Goal: Find specific page/section: Find specific page/section

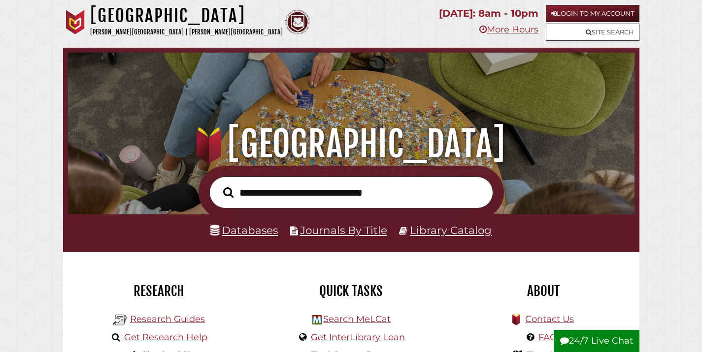
scroll to position [187, 561]
click at [564, 14] on link "Login to My Account" at bounding box center [592, 13] width 94 height 17
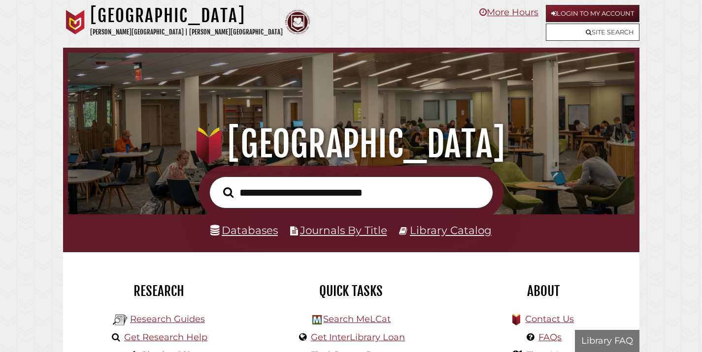
scroll to position [187, 561]
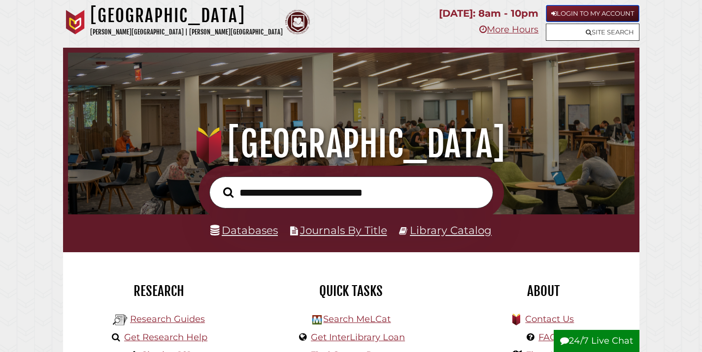
click at [567, 14] on link "Login to My Account" at bounding box center [592, 13] width 94 height 17
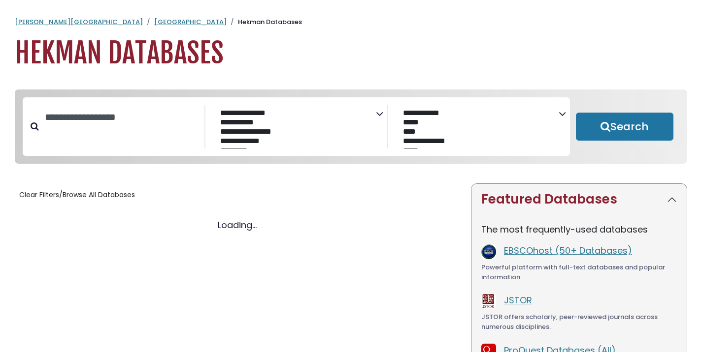
select select "Database Subject Filter"
select select "Database Vendors Filter"
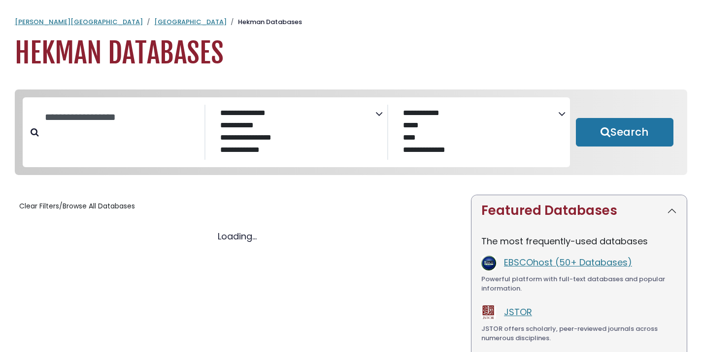
select select "Database Subject Filter"
select select "Database Vendors Filter"
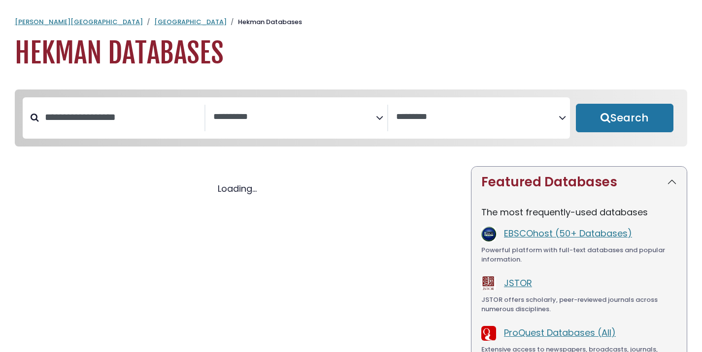
select select "Database Subject Filter"
select select "Database Vendors Filter"
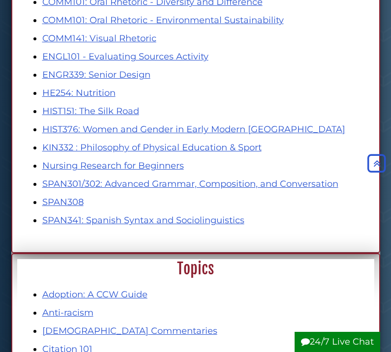
scroll to position [929, 0]
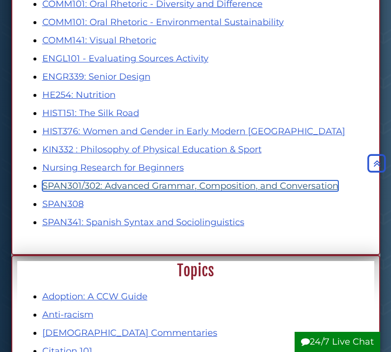
click at [93, 189] on link "SPAN301/302: Advanced Grammar, Composition, and Conversation" at bounding box center [190, 186] width 296 height 11
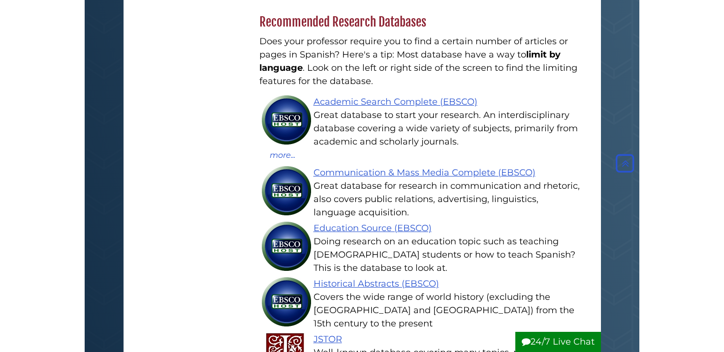
scroll to position [4, 5]
